Goal: Task Accomplishment & Management: Use online tool/utility

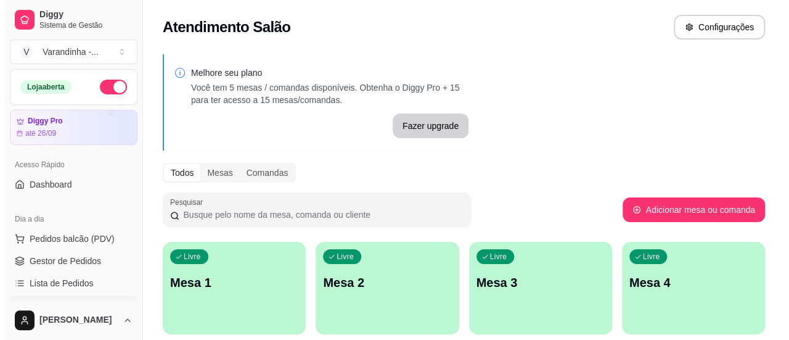
scroll to position [62, 0]
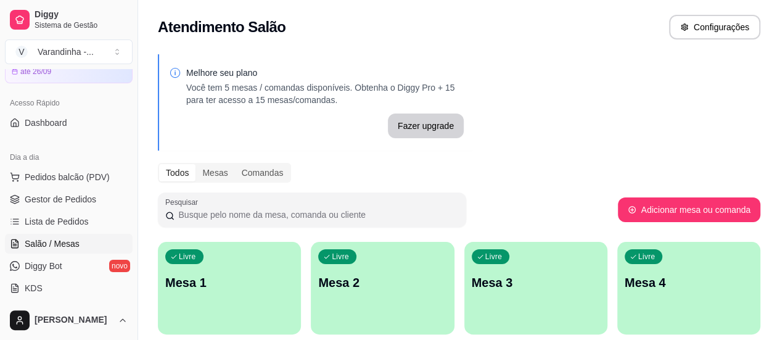
click at [224, 295] on div "Livre Mesa 1" at bounding box center [229, 281] width 143 height 78
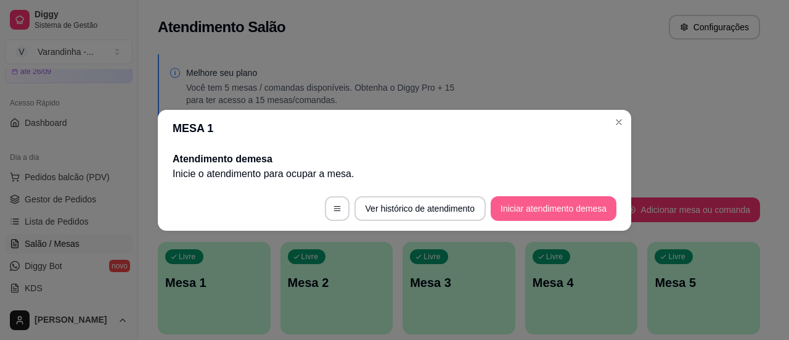
click at [516, 210] on button "Iniciar atendimento de mesa" at bounding box center [554, 208] width 126 height 25
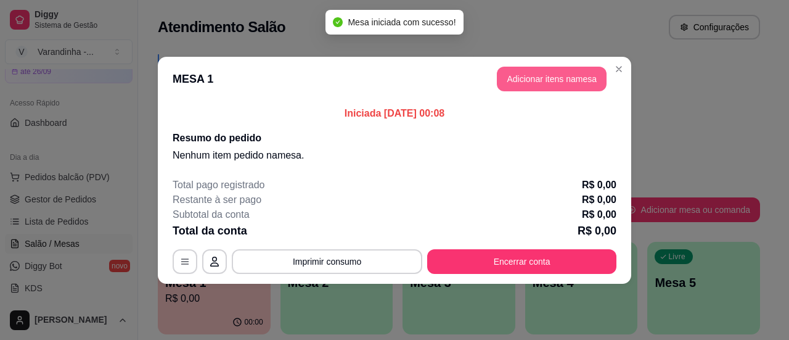
click at [575, 80] on button "Adicionar itens na mesa" at bounding box center [552, 79] width 110 height 25
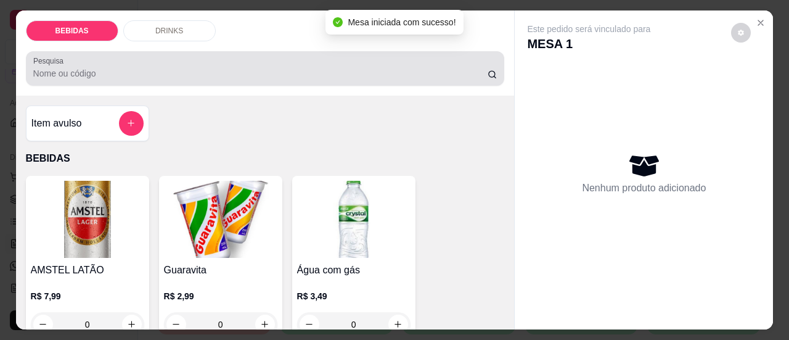
click at [266, 67] on input "Pesquisa" at bounding box center [260, 73] width 454 height 12
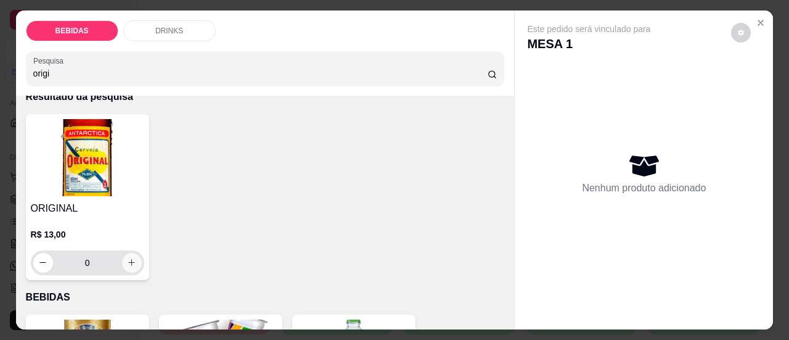
type input "origi"
click at [129, 264] on button "increase-product-quantity" at bounding box center [132, 263] width 20 height 20
type input "1"
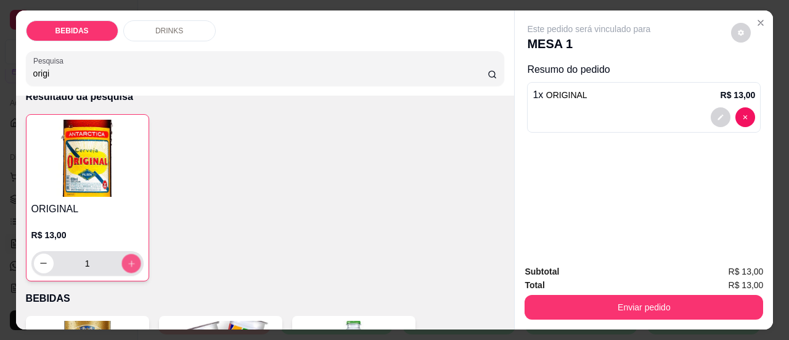
click at [129, 264] on button "increase-product-quantity" at bounding box center [130, 262] width 19 height 19
type input "2"
click at [129, 264] on button "increase-product-quantity" at bounding box center [130, 262] width 19 height 19
type input "3"
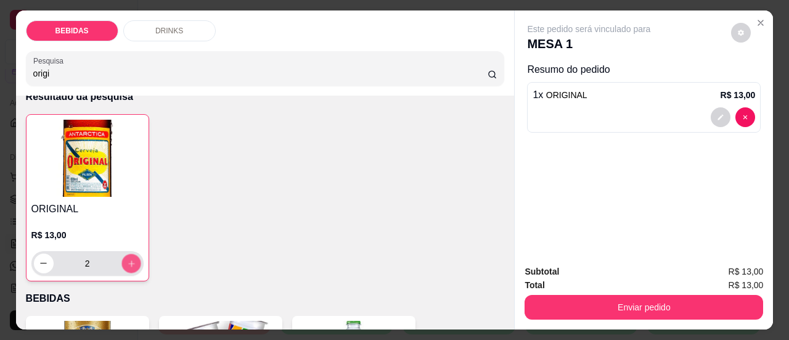
type input "3"
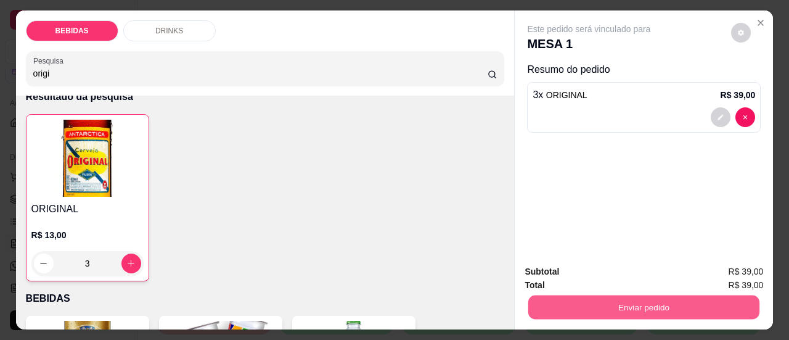
click at [594, 303] on button "Enviar pedido" at bounding box center [643, 307] width 231 height 24
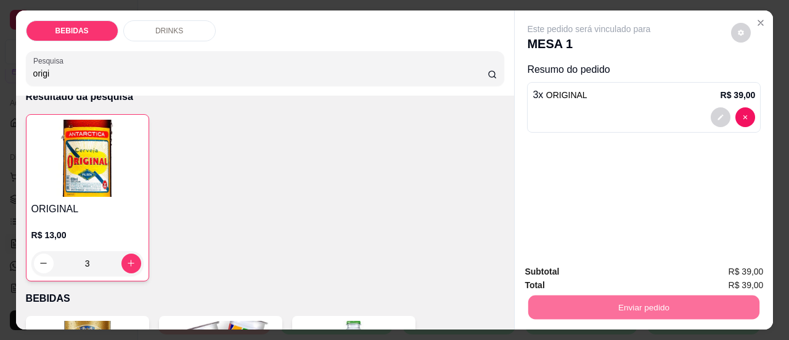
click at [717, 267] on button "Sim, quero registrar" at bounding box center [719, 272] width 89 height 23
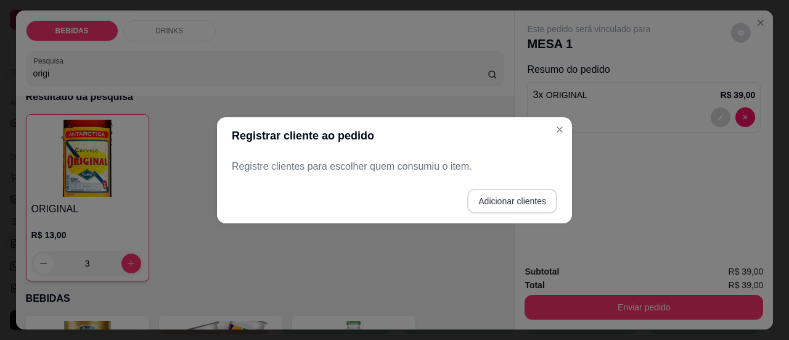
click at [499, 205] on button "Adicionar clientes" at bounding box center [512, 201] width 90 height 25
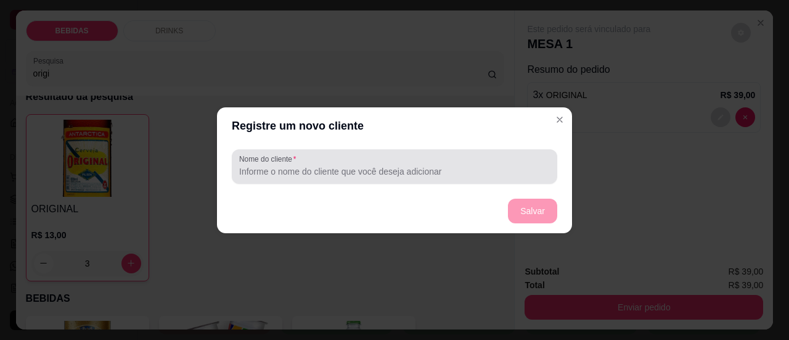
click at [468, 173] on input "Nome do cliente" at bounding box center [394, 171] width 311 height 12
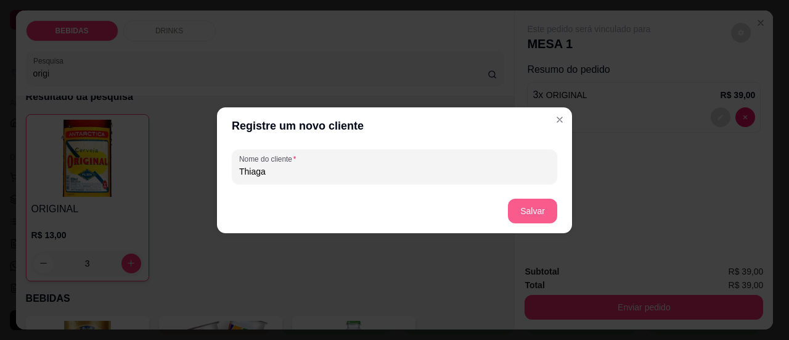
type input "Thiaga"
click at [515, 216] on button "Salvar" at bounding box center [532, 210] width 49 height 25
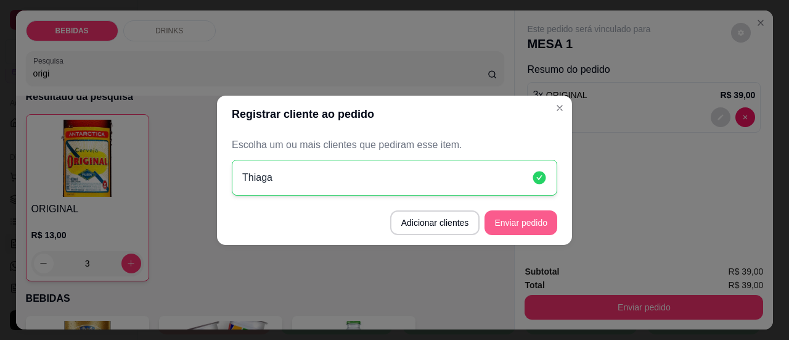
click at [518, 224] on button "Enviar pedido" at bounding box center [520, 222] width 73 height 25
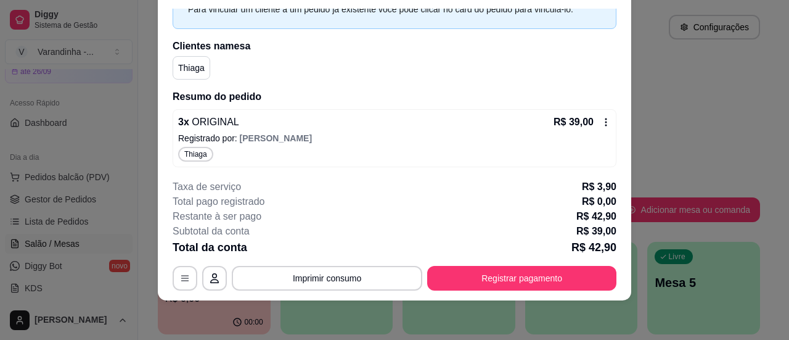
scroll to position [67, 0]
click at [351, 279] on button "Imprimir consumo" at bounding box center [327, 278] width 190 height 25
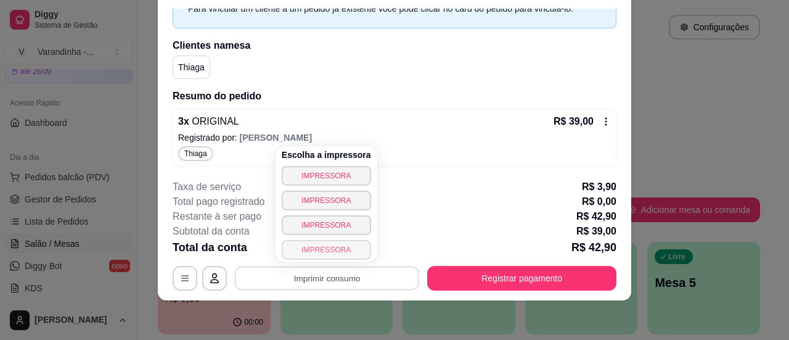
click at [345, 248] on button "IMPRESSORA" at bounding box center [326, 250] width 89 height 20
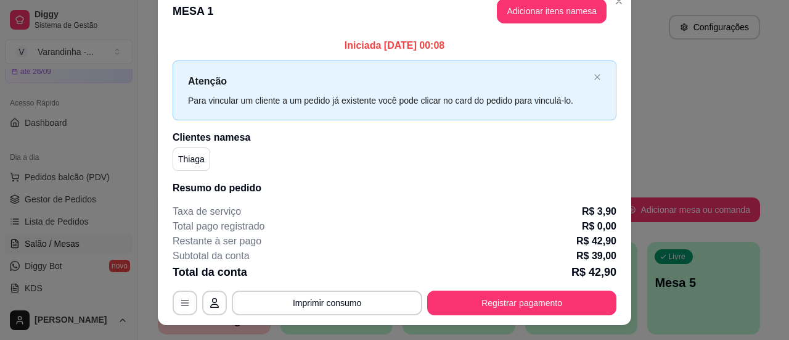
scroll to position [0, 0]
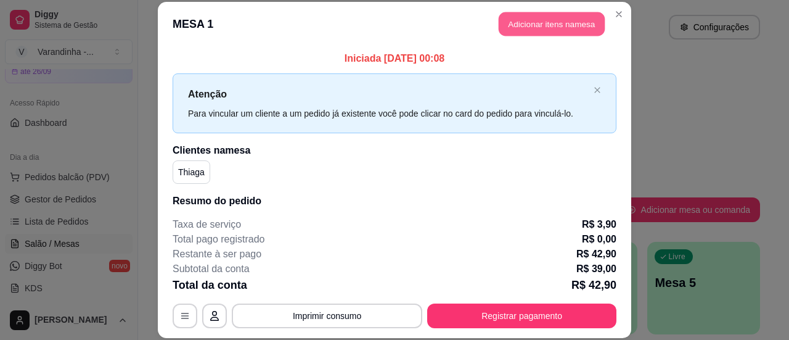
click at [520, 26] on button "Adicionar itens na mesa" at bounding box center [552, 24] width 106 height 24
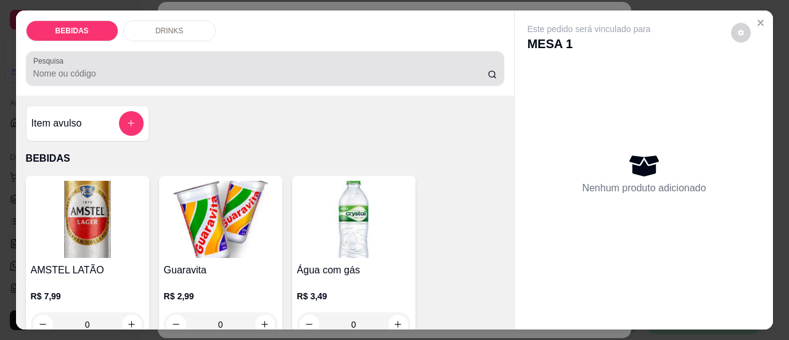
click at [298, 76] on div "Pesquisa" at bounding box center [265, 68] width 479 height 35
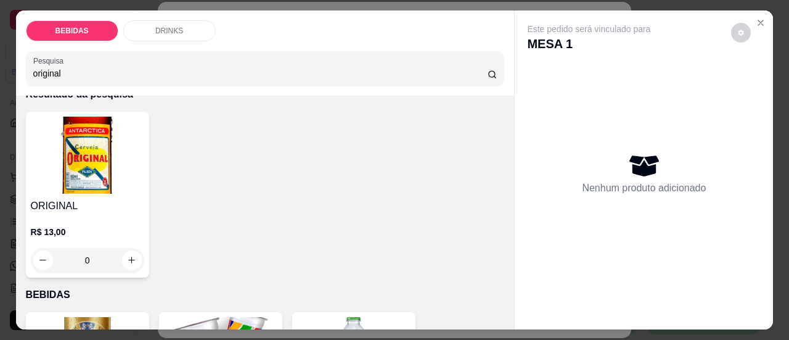
scroll to position [123, 0]
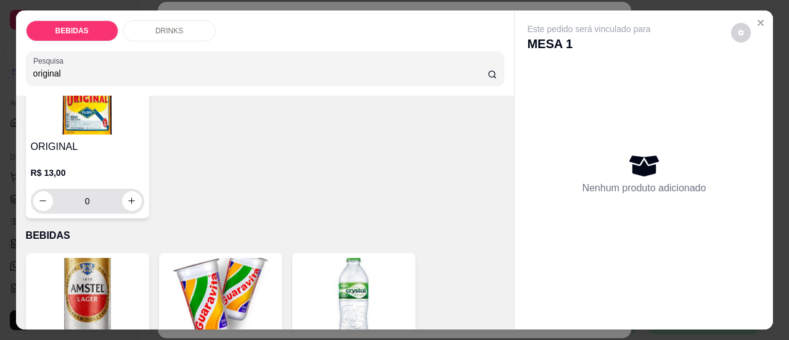
type input "original"
click at [129, 197] on icon "increase-product-quantity" at bounding box center [132, 200] width 6 height 6
type input "1"
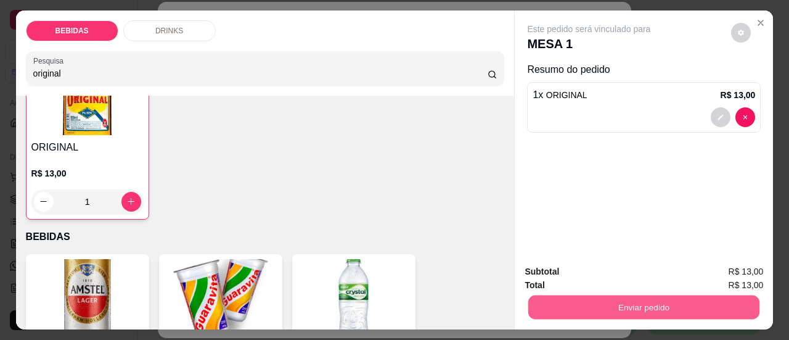
click at [587, 297] on button "Enviar pedido" at bounding box center [643, 307] width 231 height 24
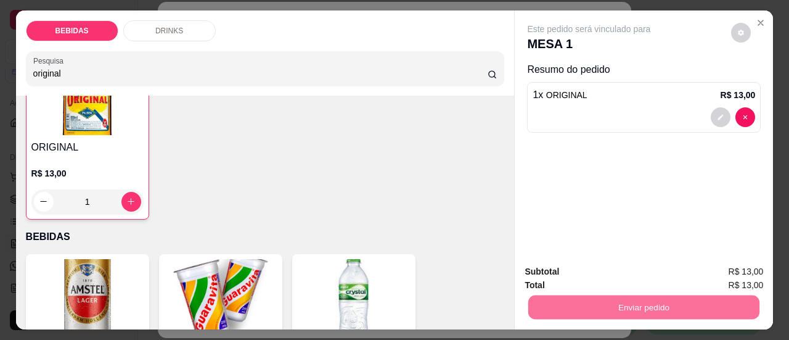
click at [718, 272] on button "Sim, quero registrar" at bounding box center [720, 272] width 92 height 23
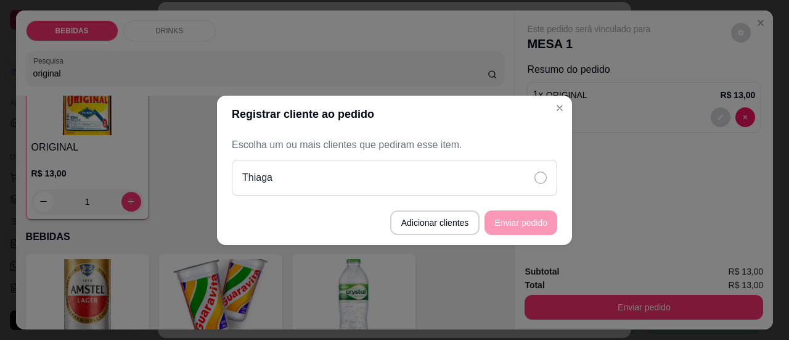
click at [516, 182] on div "Thiaga" at bounding box center [394, 178] width 325 height 36
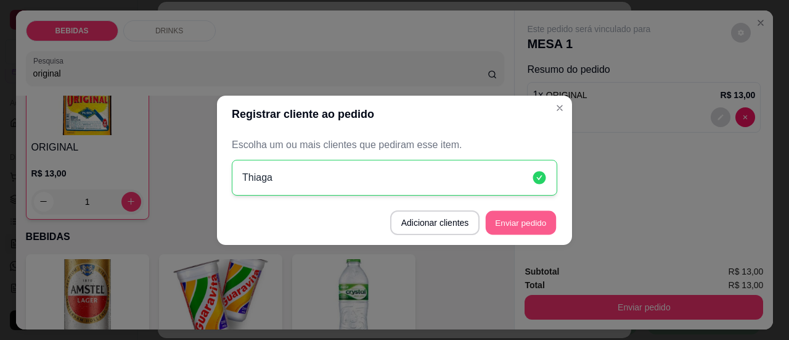
click at [520, 219] on button "Enviar pedido" at bounding box center [521, 222] width 70 height 24
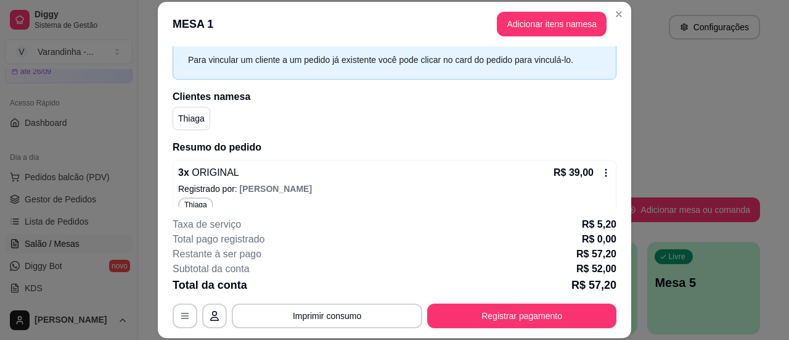
scroll to position [0, 0]
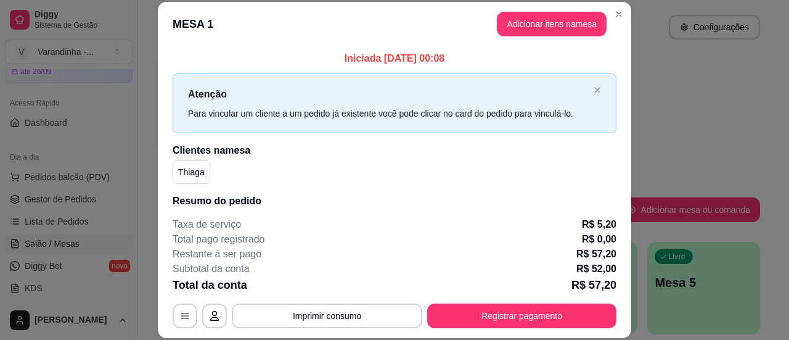
click at [588, 86] on div "Atenção Para vincular um cliente a um pedido já existente você pode clicar no c…" at bounding box center [395, 103] width 444 height 60
click at [594, 88] on icon "close" at bounding box center [597, 89] width 7 height 7
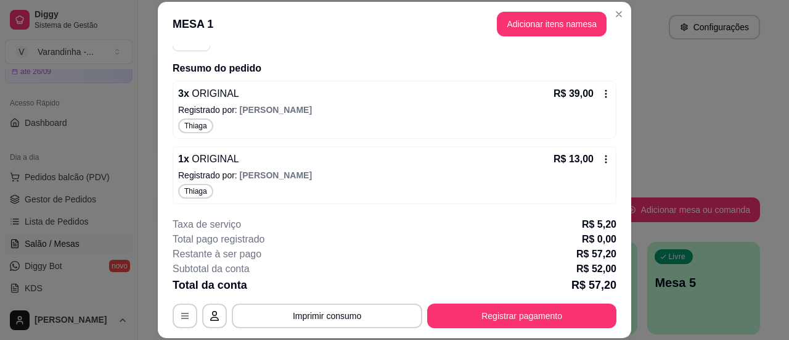
scroll to position [38, 0]
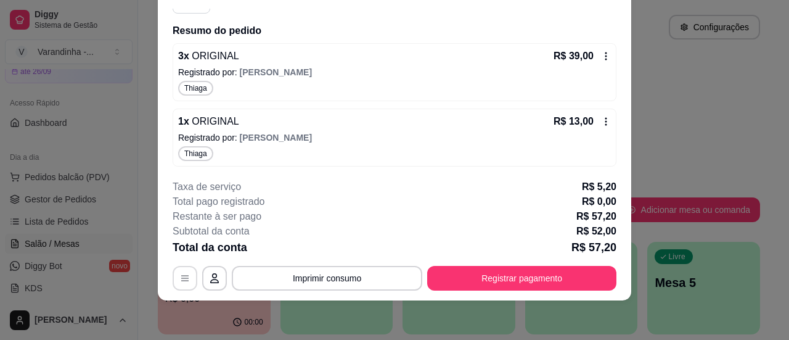
click at [184, 271] on button "button" at bounding box center [185, 278] width 25 height 25
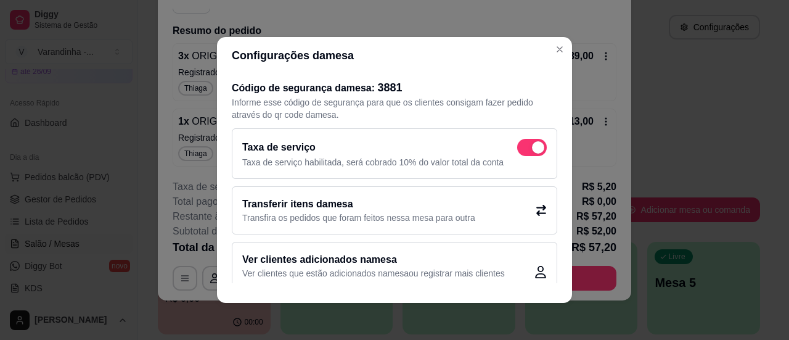
click at [524, 155] on span at bounding box center [532, 147] width 30 height 17
click at [524, 155] on input "checkbox" at bounding box center [520, 154] width 8 height 8
checkbox input "false"
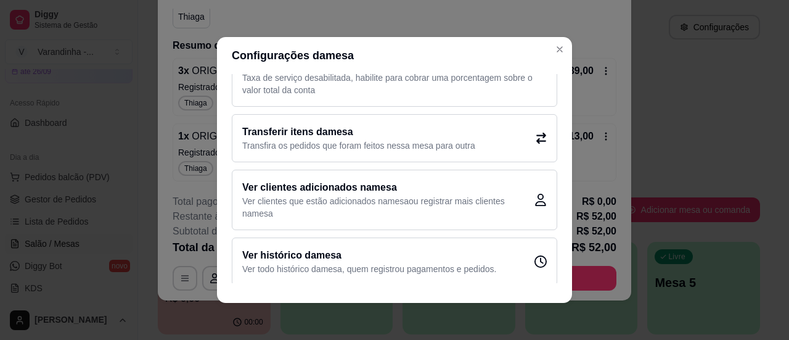
scroll to position [90, 0]
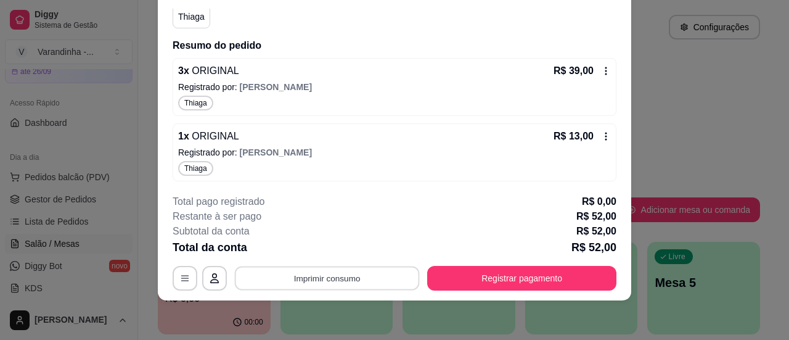
click at [367, 282] on button "Imprimir consumo" at bounding box center [327, 278] width 185 height 24
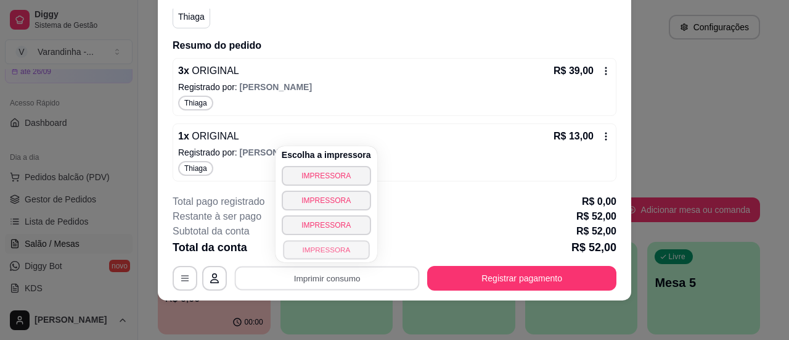
click at [349, 248] on button "IMPRESSORA" at bounding box center [326, 249] width 86 height 19
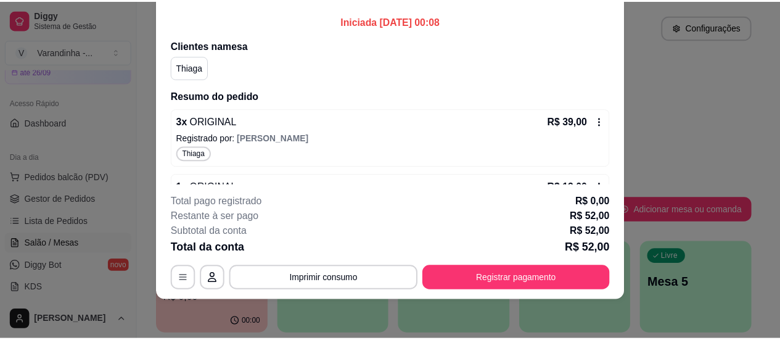
scroll to position [0, 0]
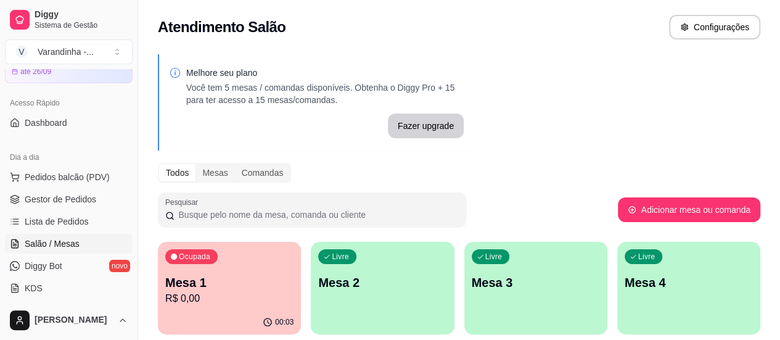
click at [233, 268] on div "Ocupada Mesa 1 R$ 0,00" at bounding box center [229, 276] width 143 height 68
